Goal: Use online tool/utility: Utilize a website feature to perform a specific function

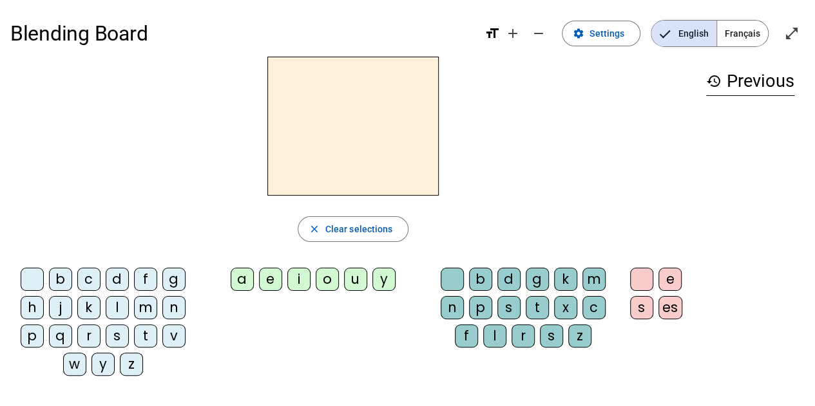
click at [143, 310] on div "m" at bounding box center [145, 307] width 23 height 23
click at [246, 283] on div "a" at bounding box center [242, 279] width 23 height 23
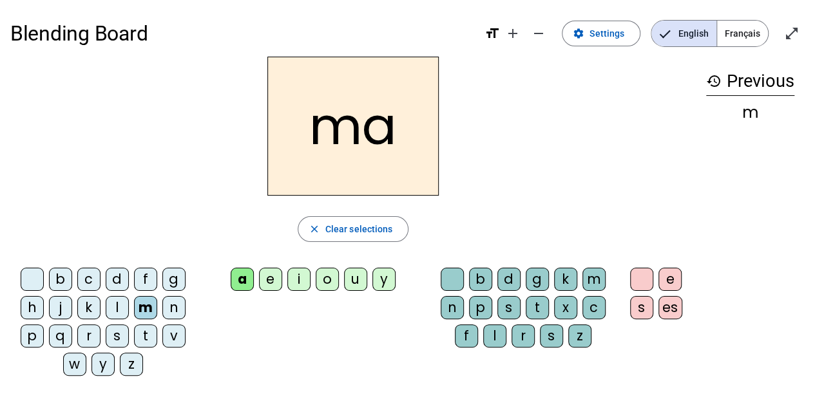
click at [149, 336] on div "t" at bounding box center [145, 336] width 23 height 23
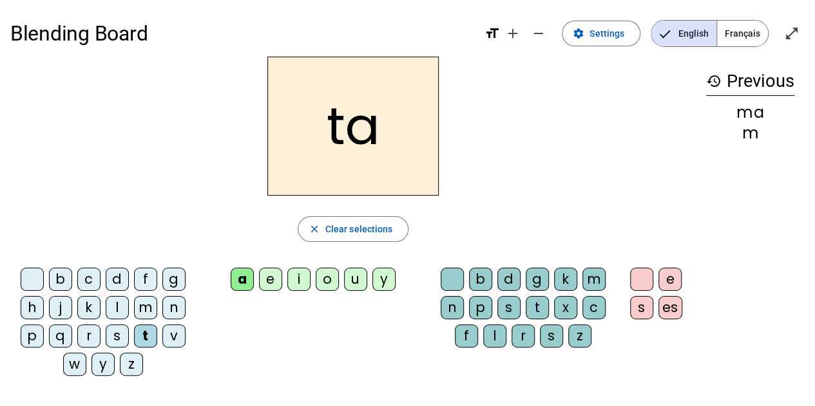
click at [117, 303] on div "l" at bounding box center [117, 307] width 23 height 23
click at [113, 334] on div "s" at bounding box center [117, 336] width 23 height 23
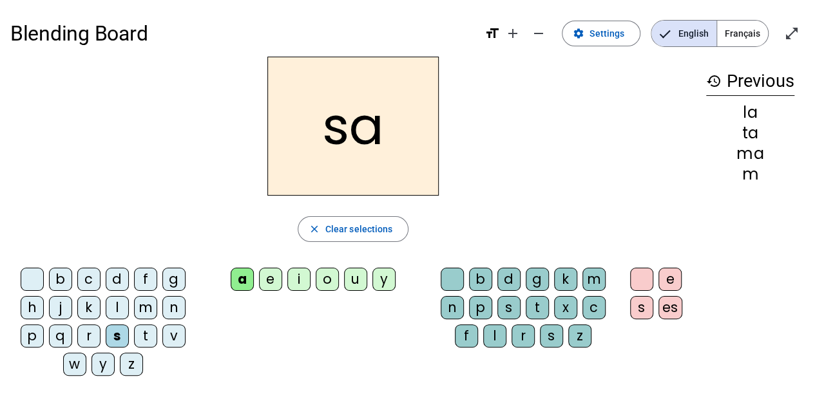
click at [502, 339] on div "l" at bounding box center [494, 336] width 23 height 23
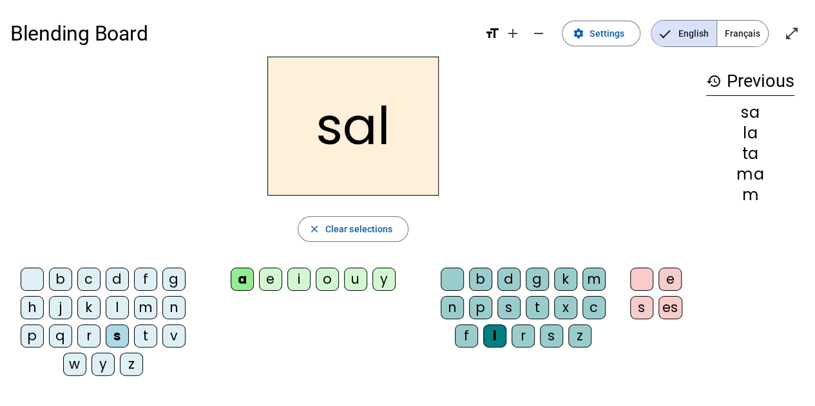
click at [63, 274] on div "b" at bounding box center [60, 279] width 23 height 23
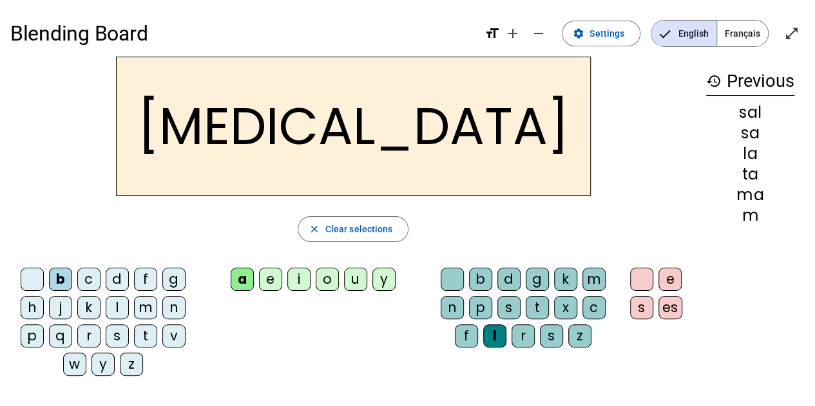
click at [148, 314] on div "m" at bounding box center [145, 307] width 23 height 23
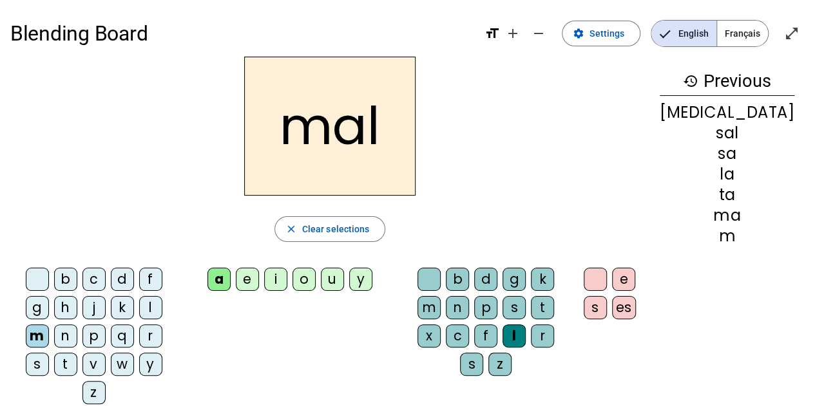
click at [287, 284] on div "i" at bounding box center [275, 279] width 23 height 23
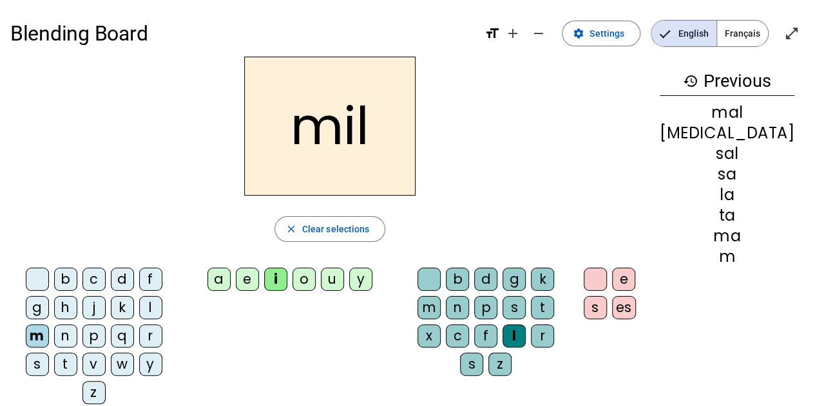
click at [49, 353] on div "s" at bounding box center [37, 364] width 23 height 23
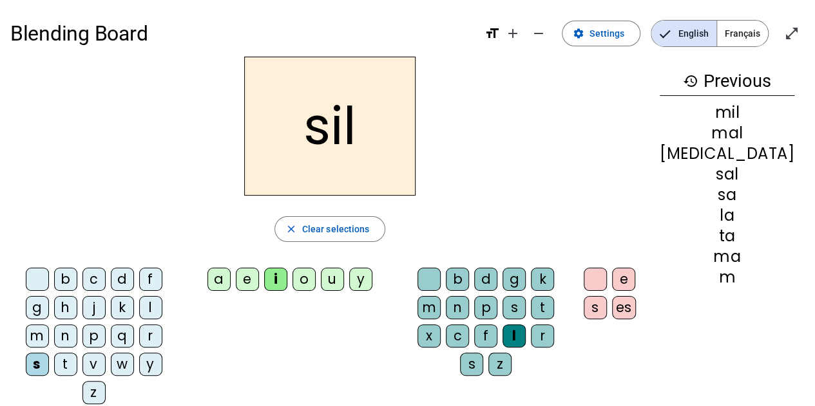
click at [441, 280] on div at bounding box center [428, 279] width 23 height 23
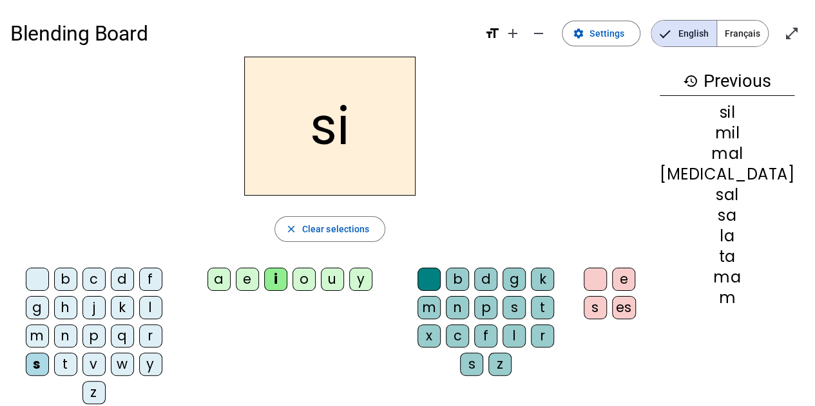
click at [259, 275] on div "e" at bounding box center [247, 279] width 23 height 23
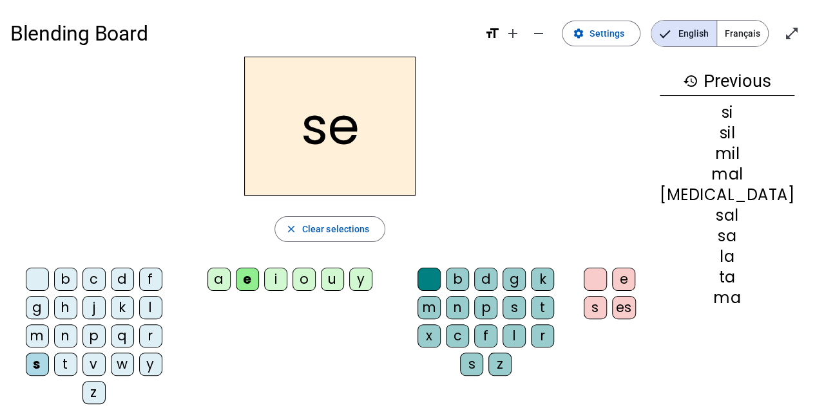
click at [344, 285] on div "u" at bounding box center [332, 279] width 23 height 23
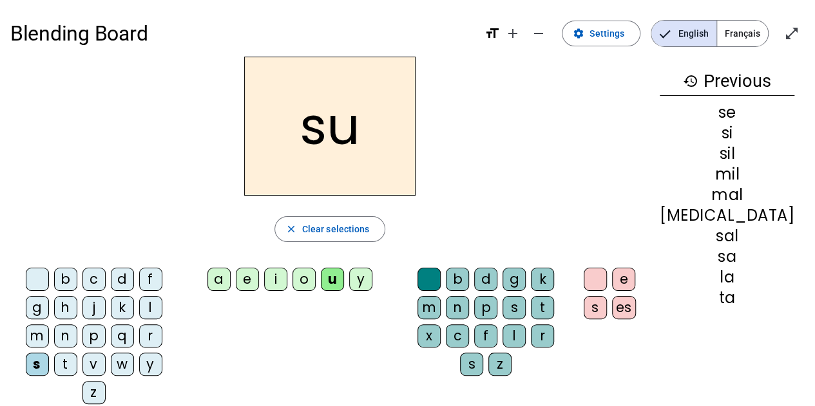
click at [531, 334] on div "r" at bounding box center [542, 336] width 23 height 23
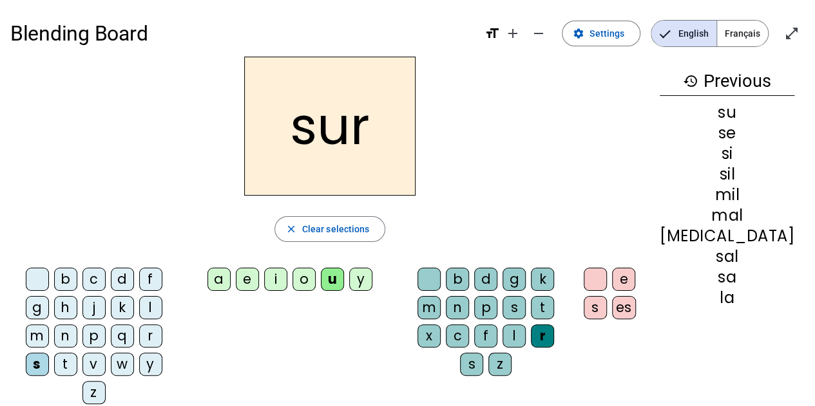
click at [49, 325] on div "m" at bounding box center [37, 336] width 23 height 23
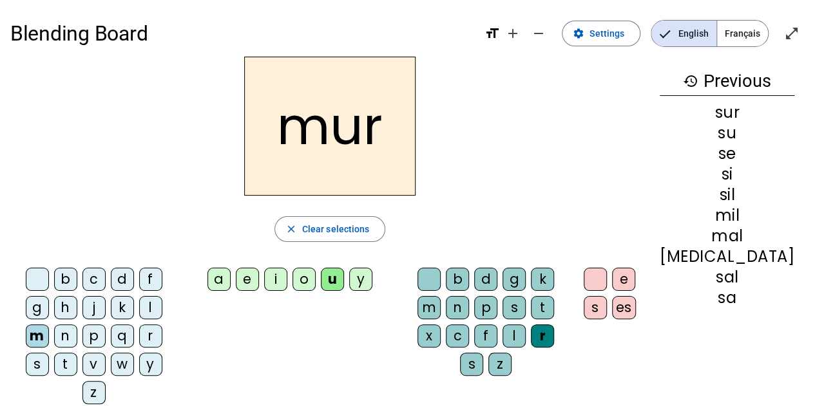
click at [113, 280] on div "d" at bounding box center [122, 279] width 23 height 23
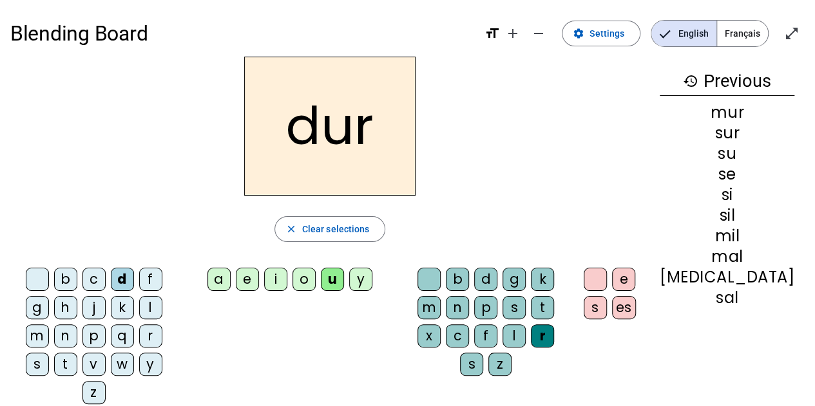
click at [441, 272] on div at bounding box center [428, 279] width 23 height 23
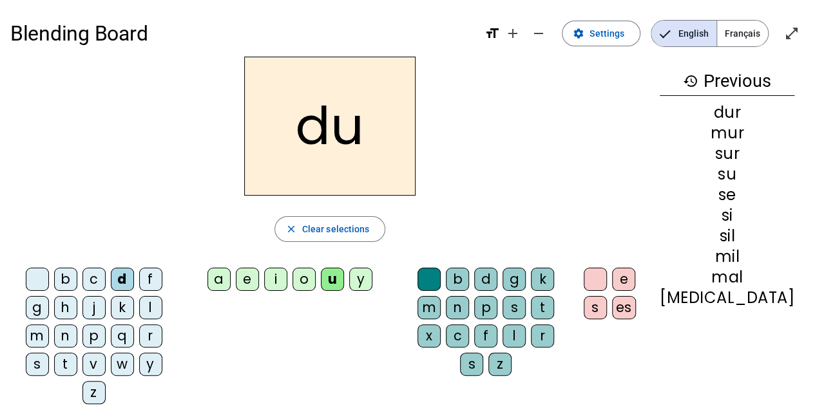
click at [259, 280] on div "e" at bounding box center [247, 279] width 23 height 23
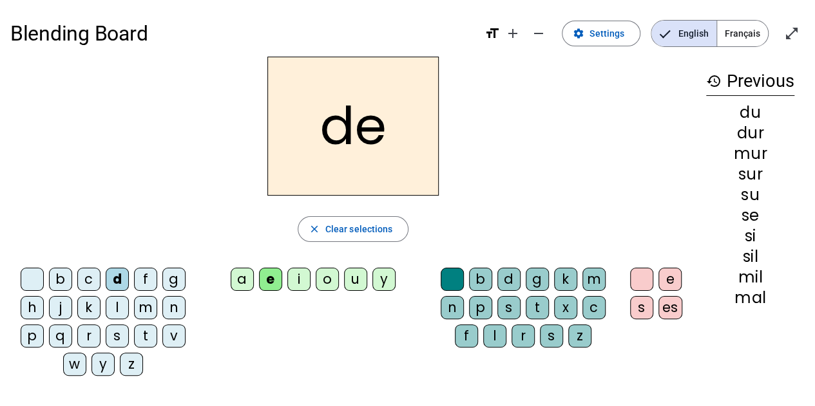
click at [357, 279] on div "u" at bounding box center [355, 279] width 23 height 23
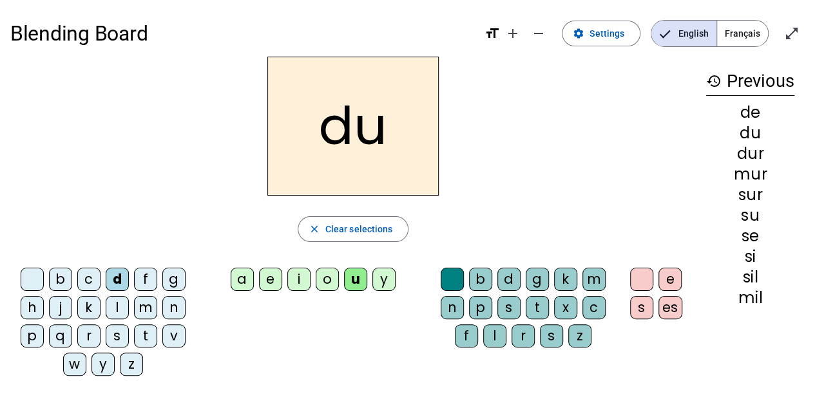
click at [63, 281] on div "b" at bounding box center [60, 279] width 23 height 23
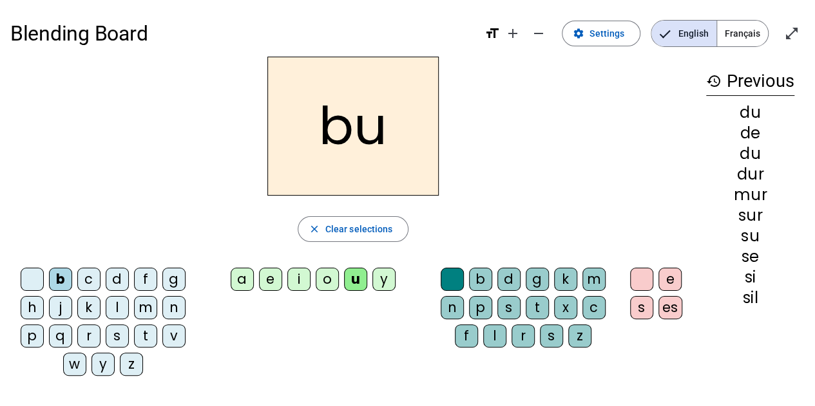
click at [171, 337] on div "v" at bounding box center [173, 336] width 23 height 23
